Goal: Navigation & Orientation: Find specific page/section

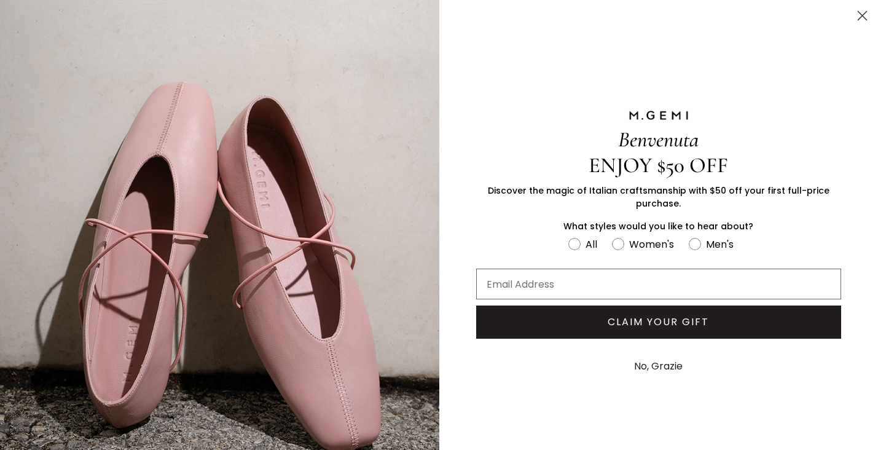
click at [856, 7] on circle "Close dialog" at bounding box center [862, 16] width 20 height 20
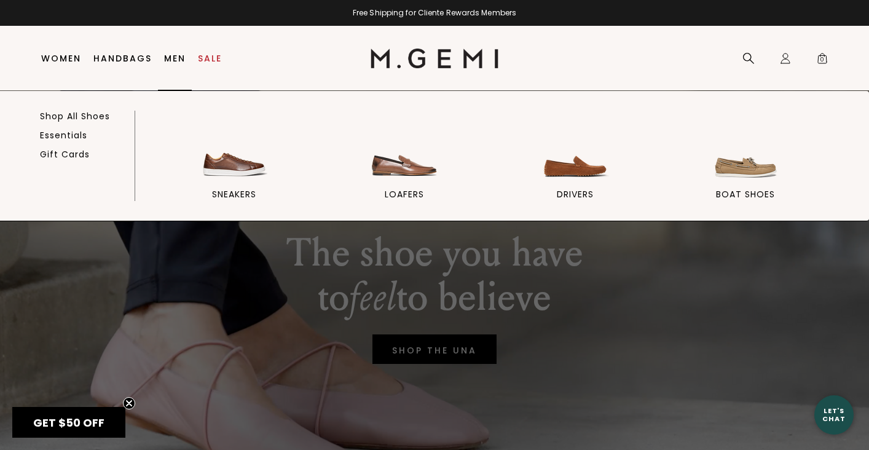
click at [171, 57] on link "Men" at bounding box center [175, 58] width 22 height 10
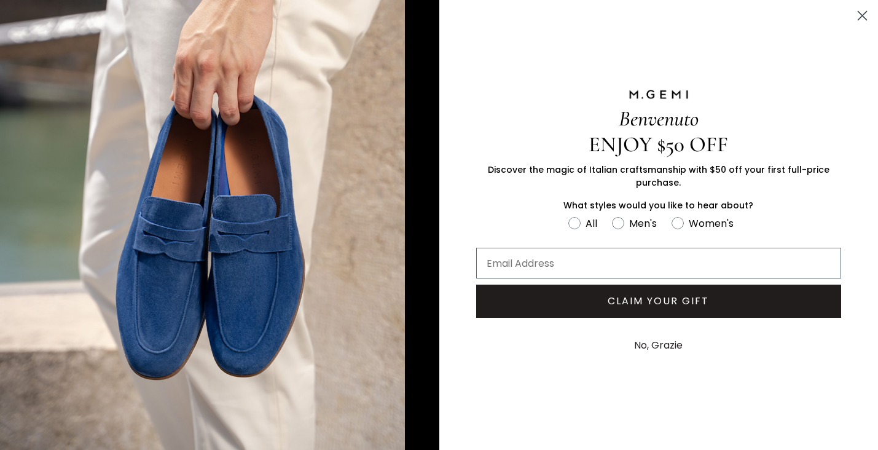
click at [858, 12] on icon "Close dialog" at bounding box center [862, 16] width 9 height 9
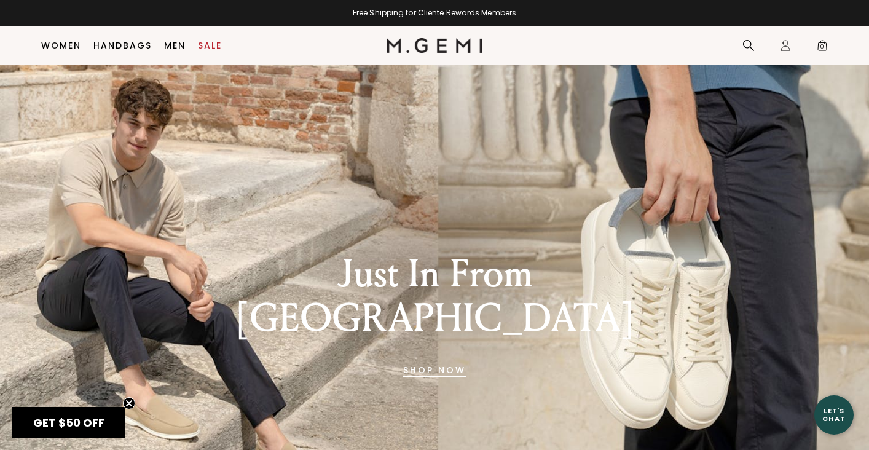
scroll to position [68, 0]
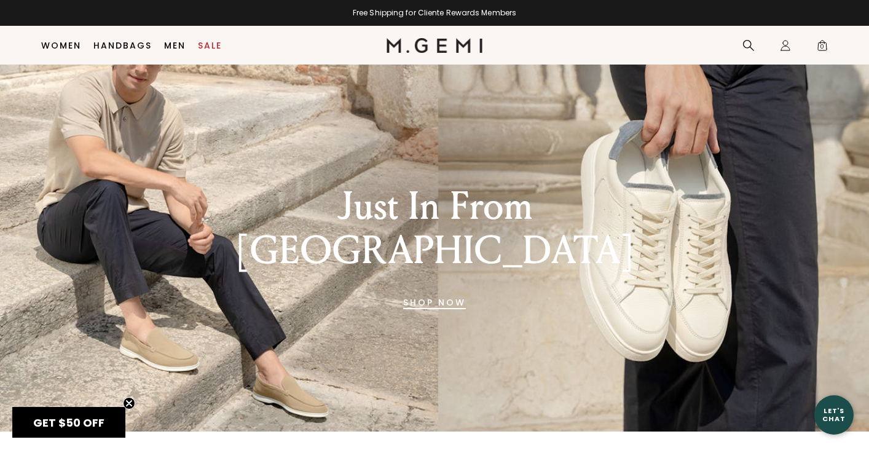
click at [417, 288] on link "SHOP NOW" at bounding box center [434, 302] width 63 height 29
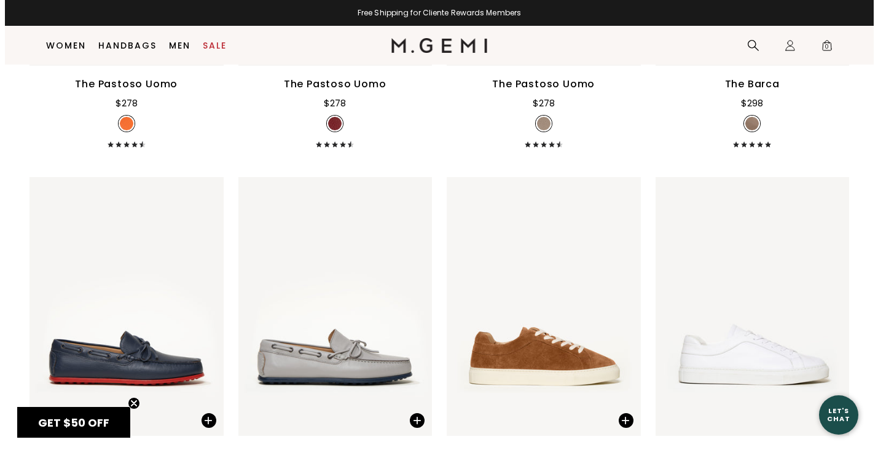
scroll to position [3411, 0]
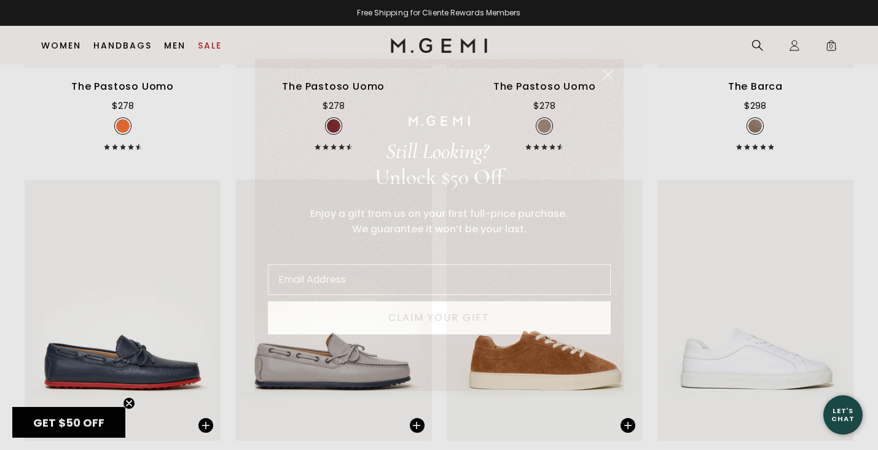
click at [600, 74] on circle "Close dialog" at bounding box center [607, 75] width 20 height 20
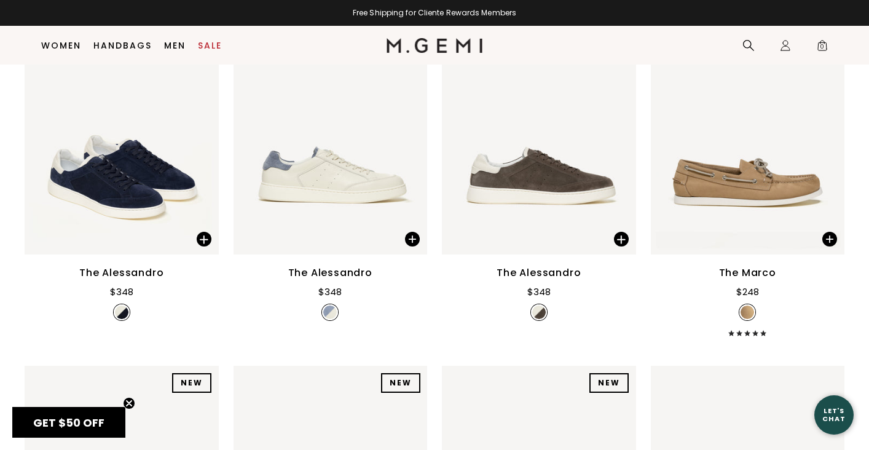
scroll to position [0, 0]
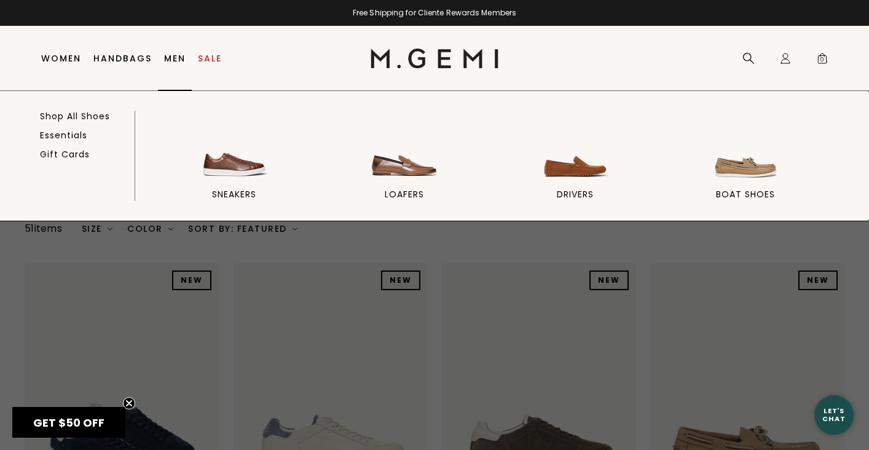
click at [171, 59] on link "Men" at bounding box center [175, 58] width 22 height 10
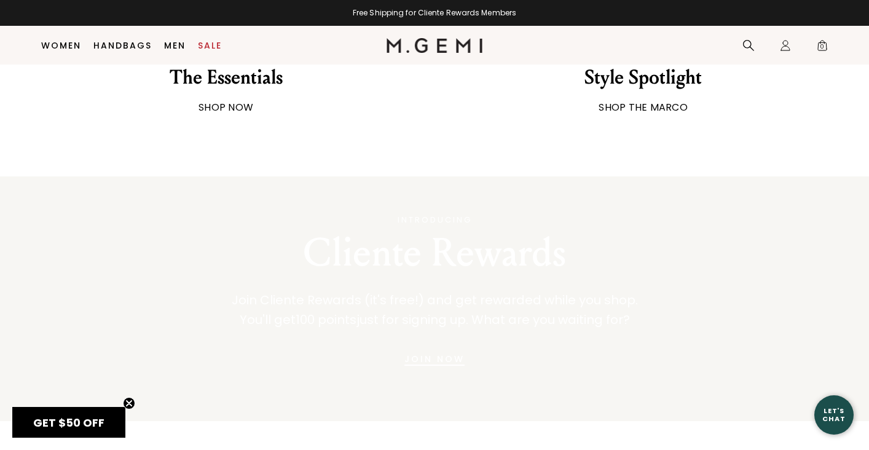
scroll to position [1641, 0]
